Goal: Transaction & Acquisition: Purchase product/service

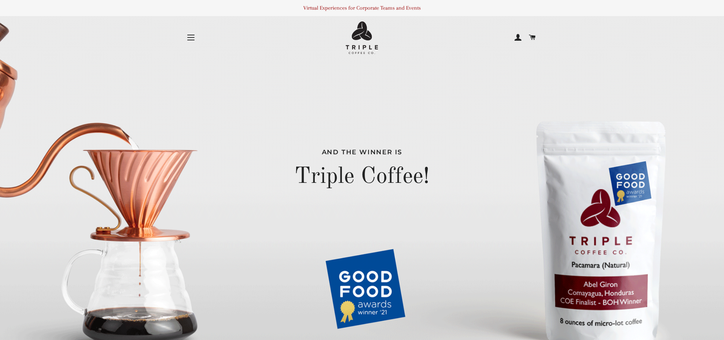
click at [184, 41] on button "Site navigation" at bounding box center [191, 38] width 18 height 18
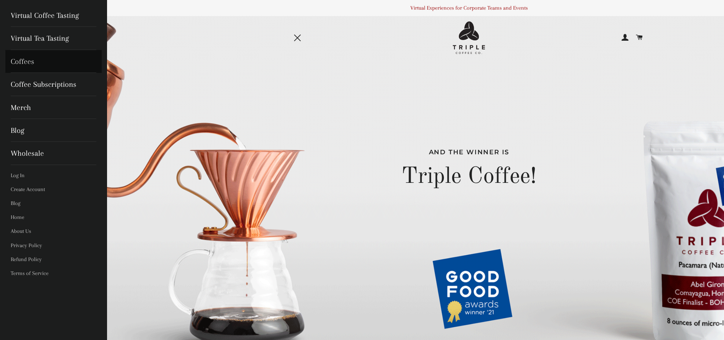
click at [30, 59] on link "Coffees" at bounding box center [53, 61] width 96 height 23
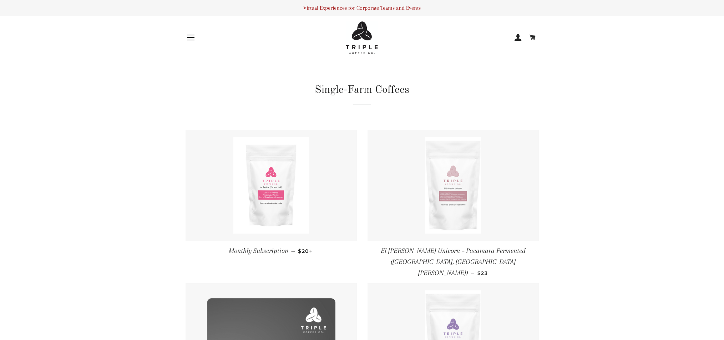
click at [443, 190] on img at bounding box center [452, 185] width 55 height 96
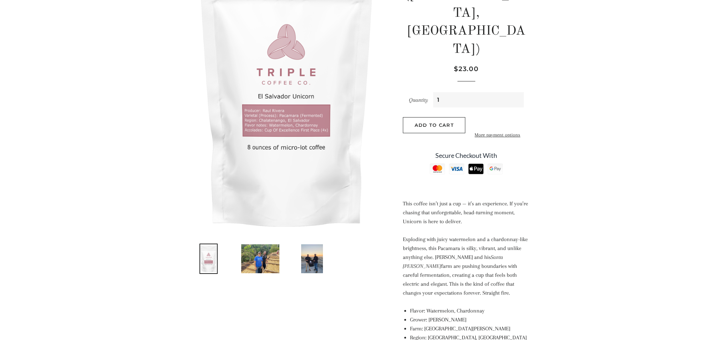
scroll to position [207, 0]
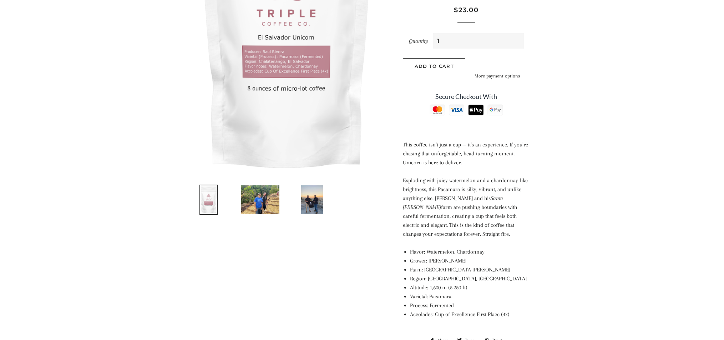
click at [254, 202] on img at bounding box center [260, 199] width 40 height 30
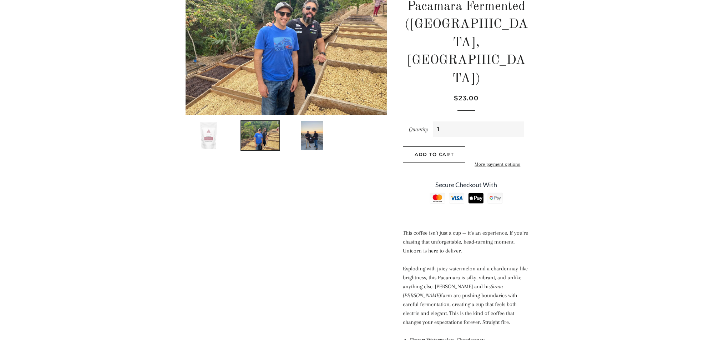
scroll to position [78, 0]
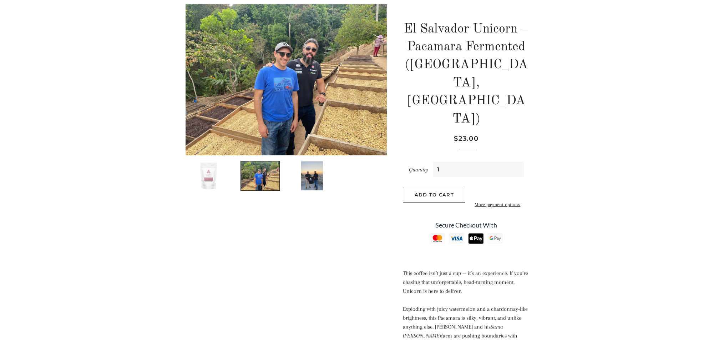
click at [307, 168] on img at bounding box center [311, 176] width 23 height 30
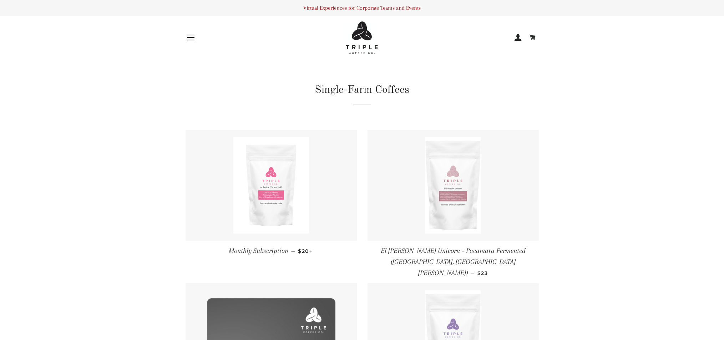
click at [274, 176] on img at bounding box center [270, 185] width 75 height 96
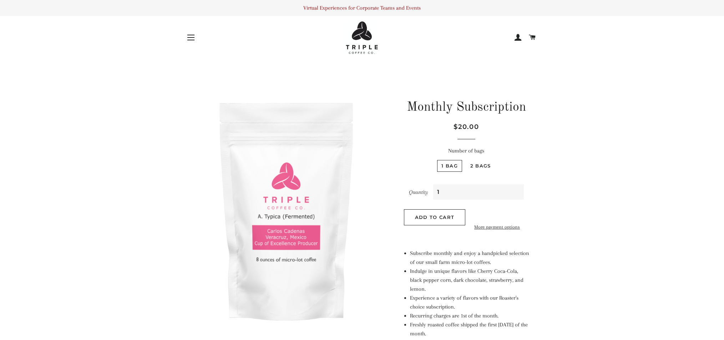
scroll to position [140, 0]
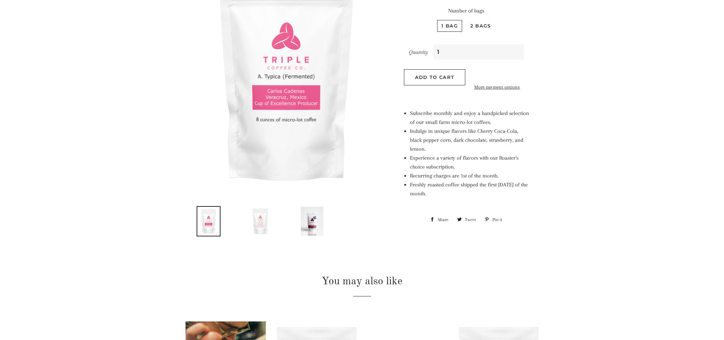
click at [264, 218] on img at bounding box center [260, 221] width 36 height 30
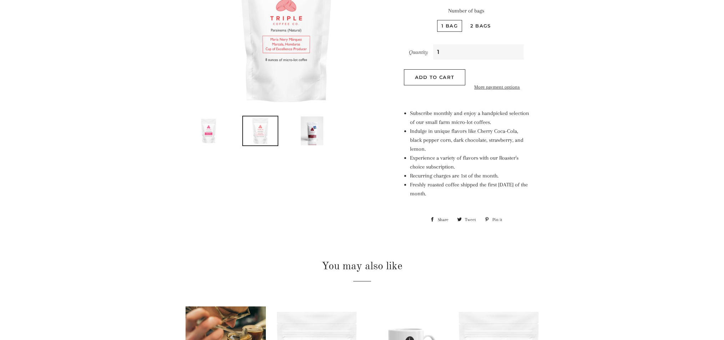
click at [314, 134] on img at bounding box center [312, 131] width 24 height 30
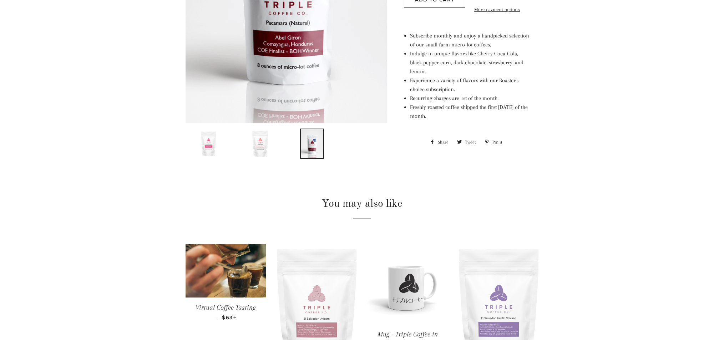
scroll to position [345, 0]
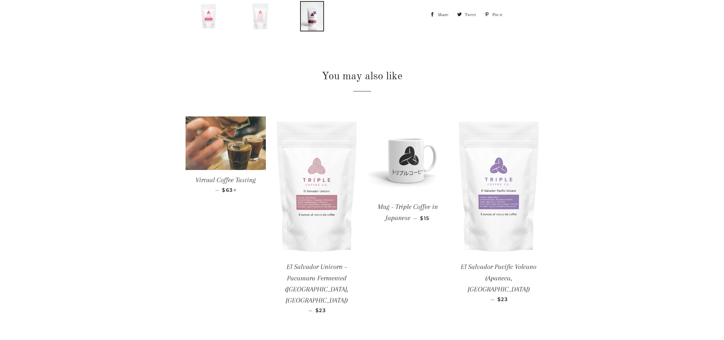
click at [220, 136] on img at bounding box center [225, 143] width 80 height 54
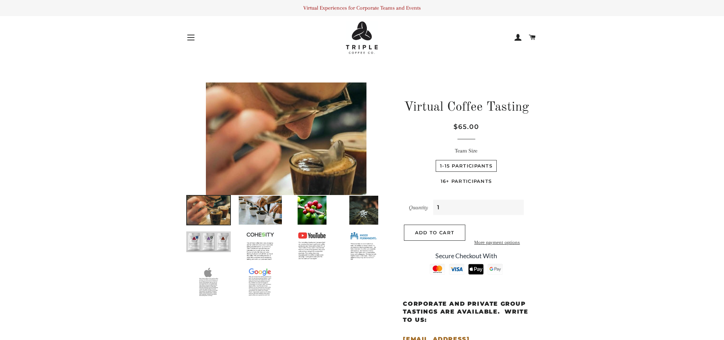
click at [185, 33] on button "Site navigation" at bounding box center [191, 38] width 18 height 18
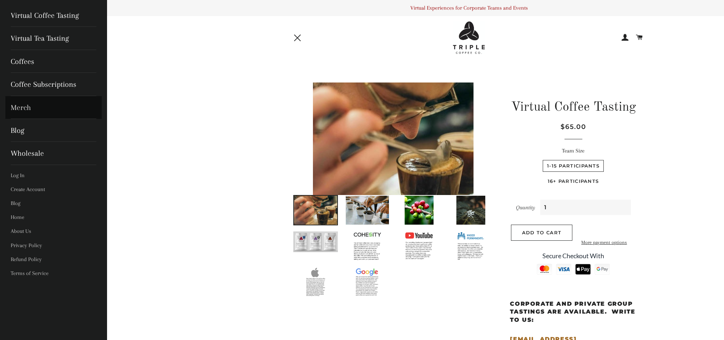
click at [21, 107] on link "Merch" at bounding box center [53, 107] width 96 height 23
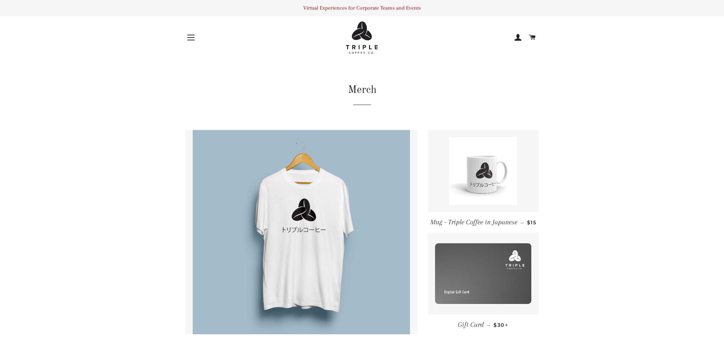
click at [185, 35] on button "Site navigation" at bounding box center [191, 38] width 18 height 18
